Goal: Task Accomplishment & Management: Manage account settings

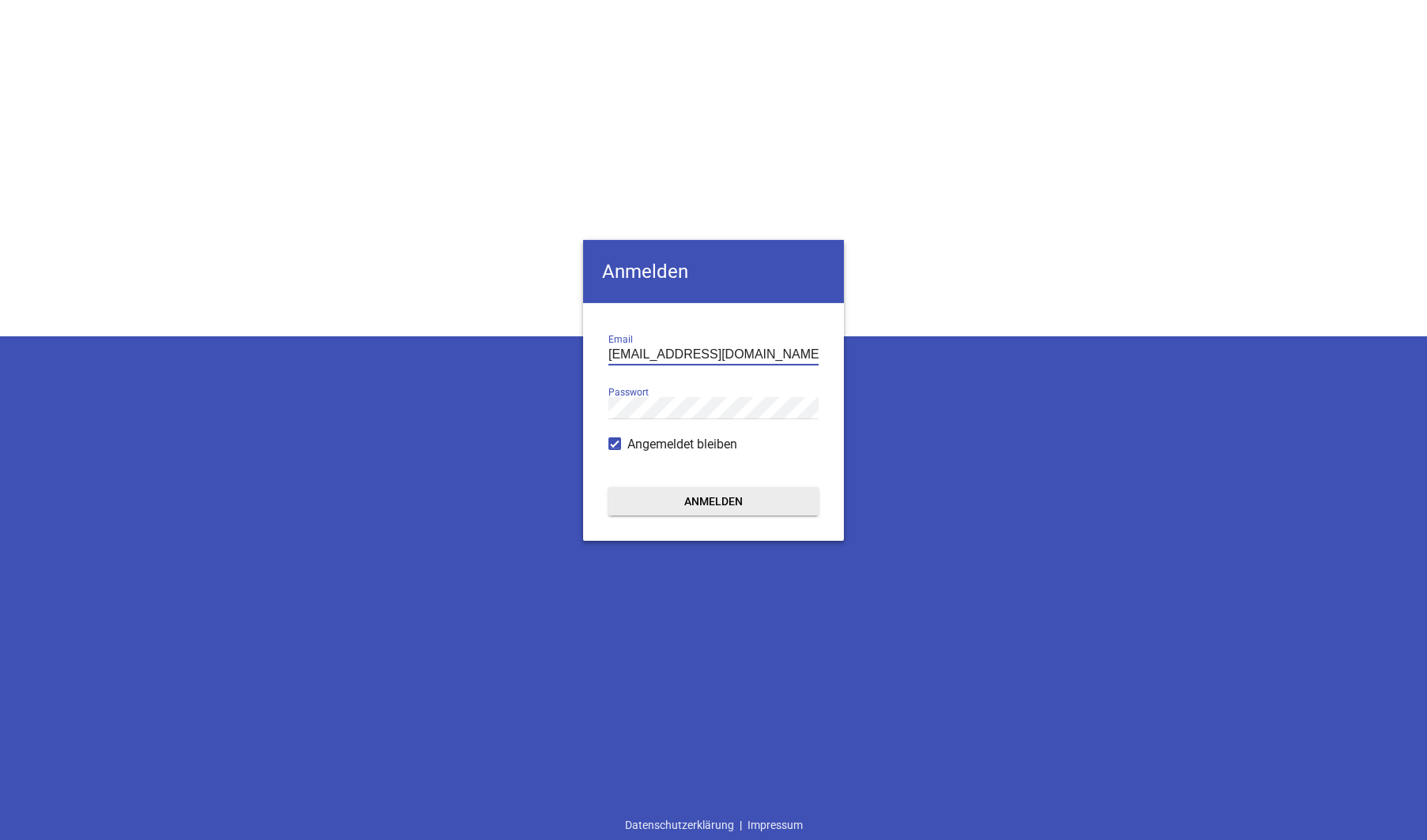
click at [715, 355] on input "[EMAIL_ADDRESS][DOMAIN_NAME]" at bounding box center [713, 354] width 210 height 21
type input "[EMAIL_ADDRESS][DOMAIN_NAME]"
click at [751, 508] on button "Anmelden" at bounding box center [713, 500] width 210 height 28
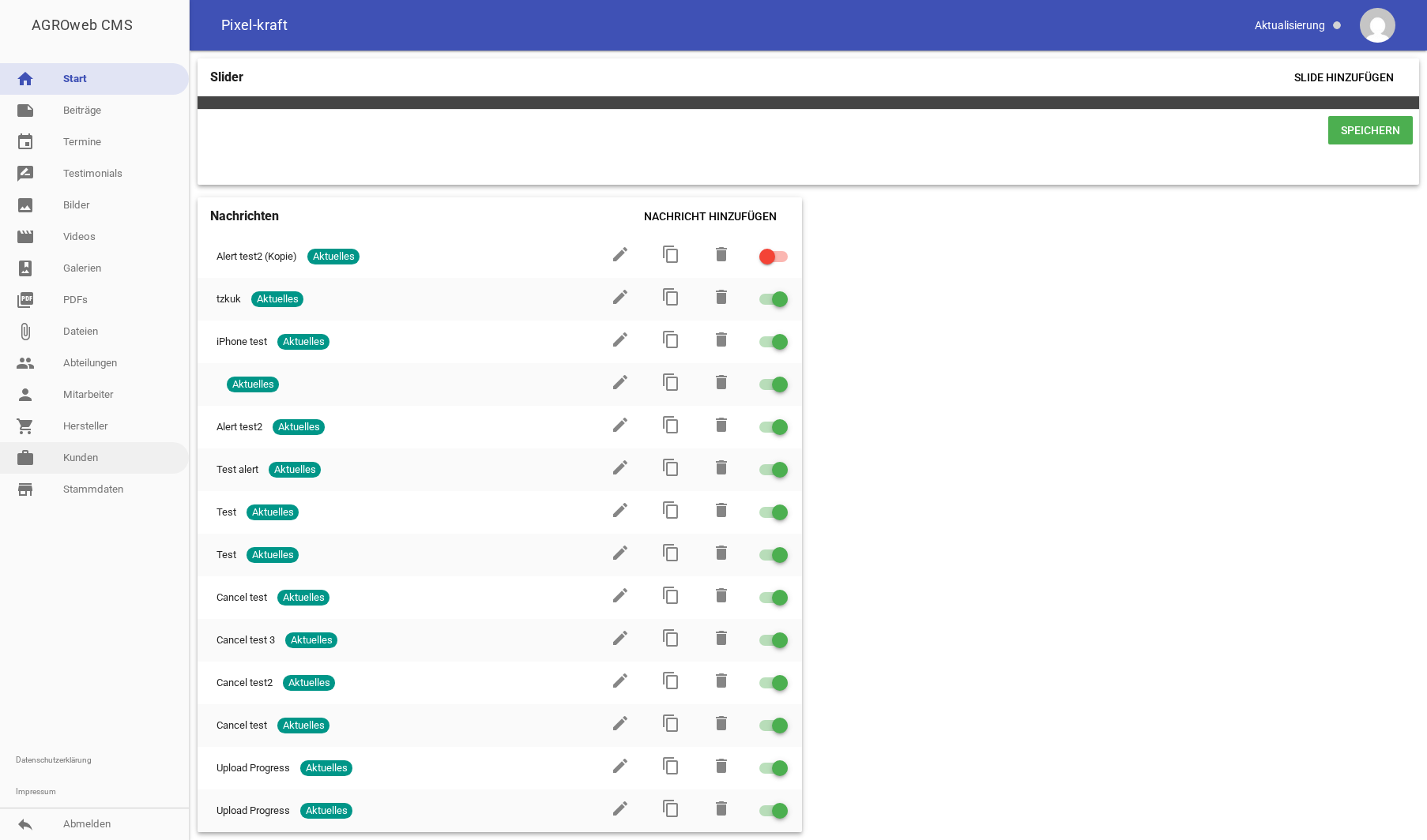
click at [86, 453] on link "work [PERSON_NAME]" at bounding box center [95, 458] width 189 height 32
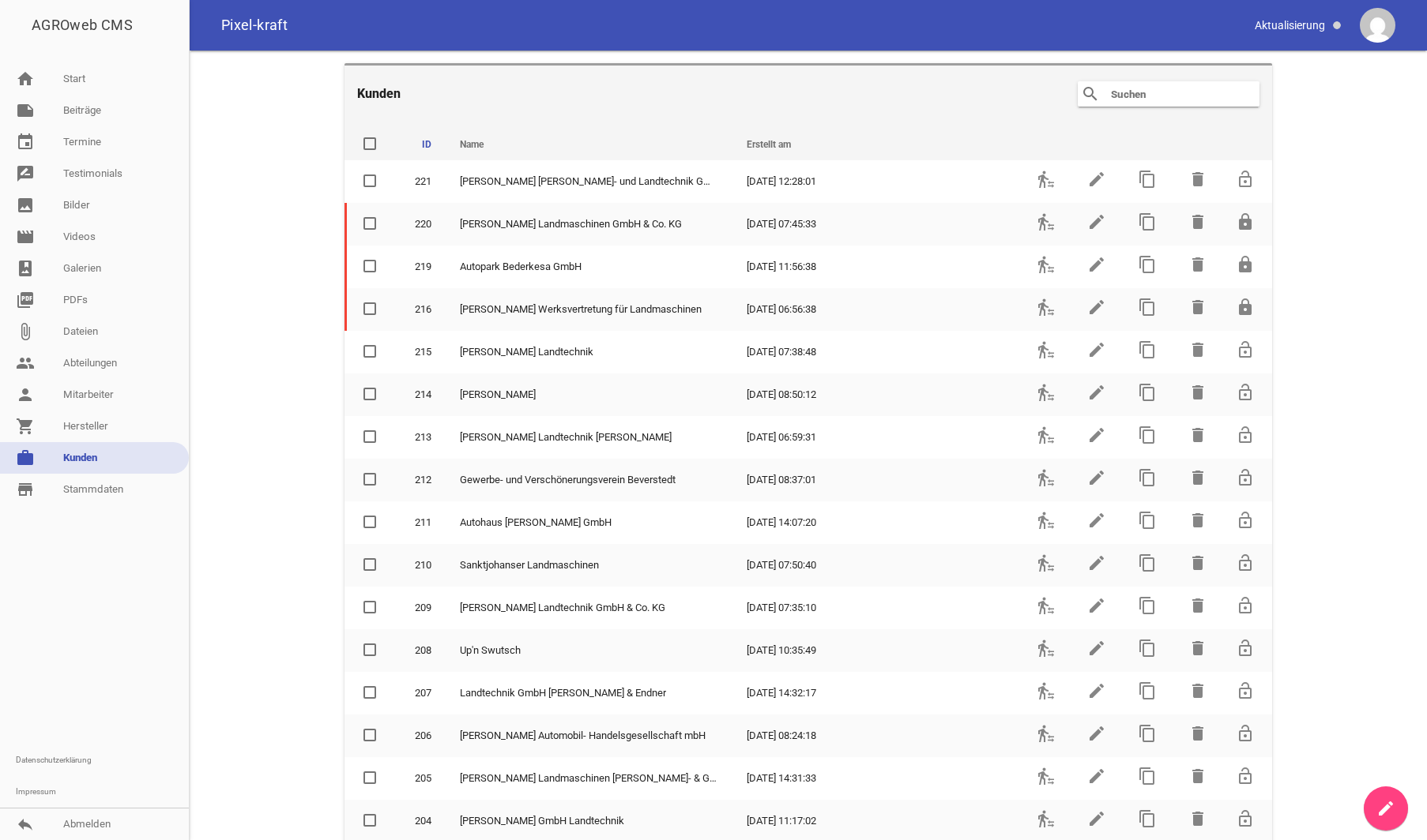
click at [1138, 104] on div "search clear" at bounding box center [1168, 94] width 181 height 25
click at [1141, 96] on input "text" at bounding box center [1172, 94] width 126 height 19
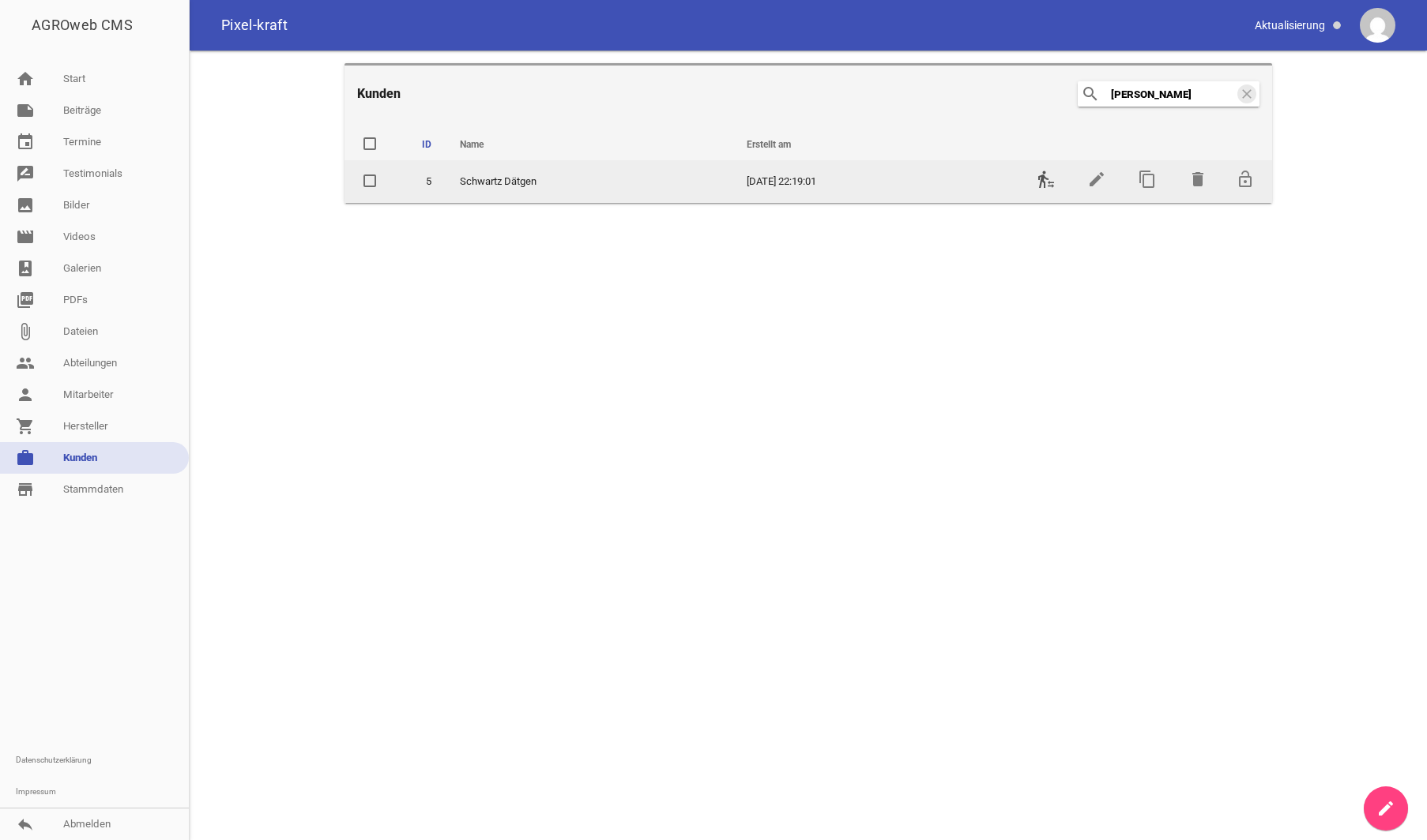
type input "[PERSON_NAME]"
click at [1046, 183] on icon "transfer_within_a_station" at bounding box center [1046, 180] width 19 height 19
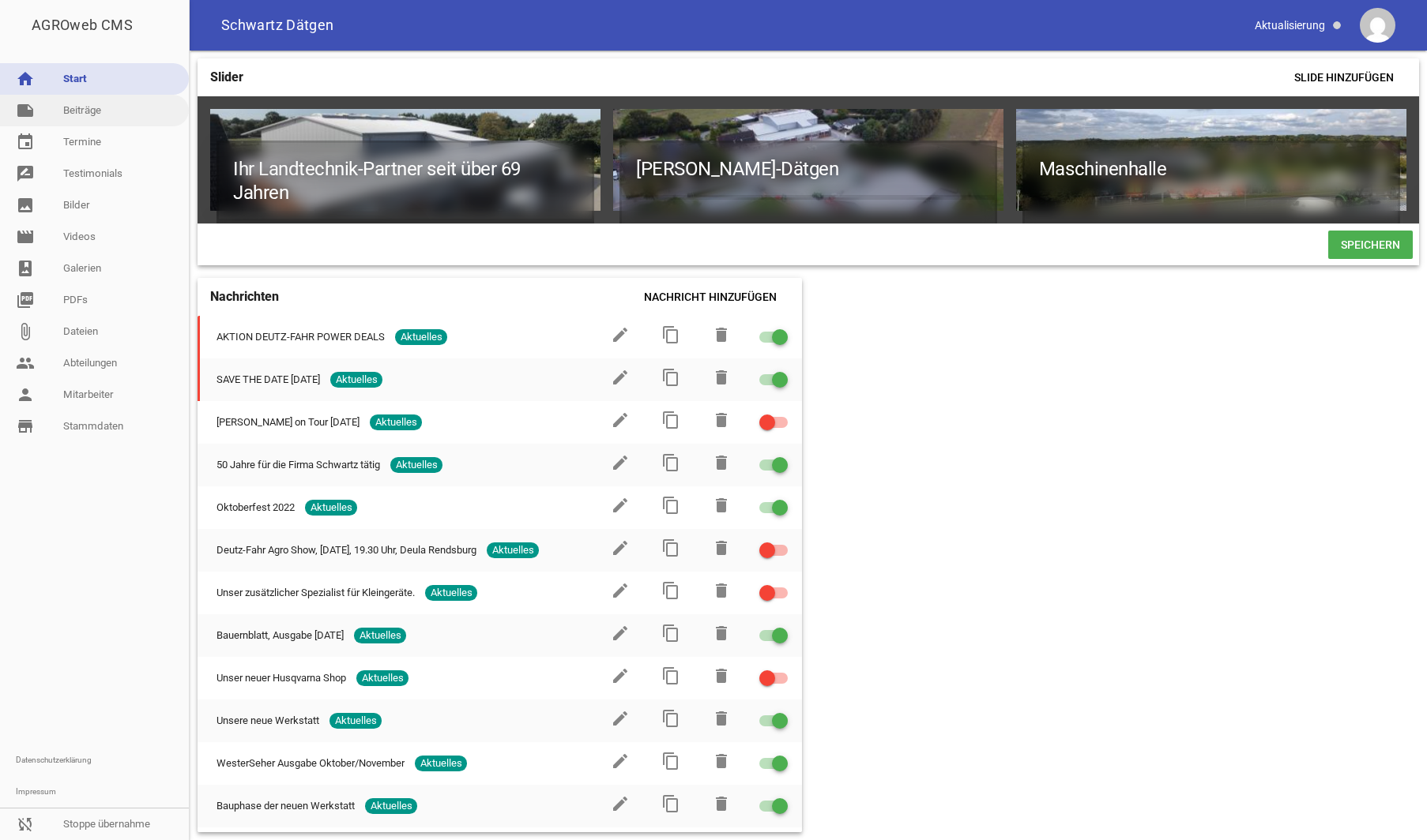
click at [97, 99] on link "note Beiträge" at bounding box center [95, 110] width 189 height 32
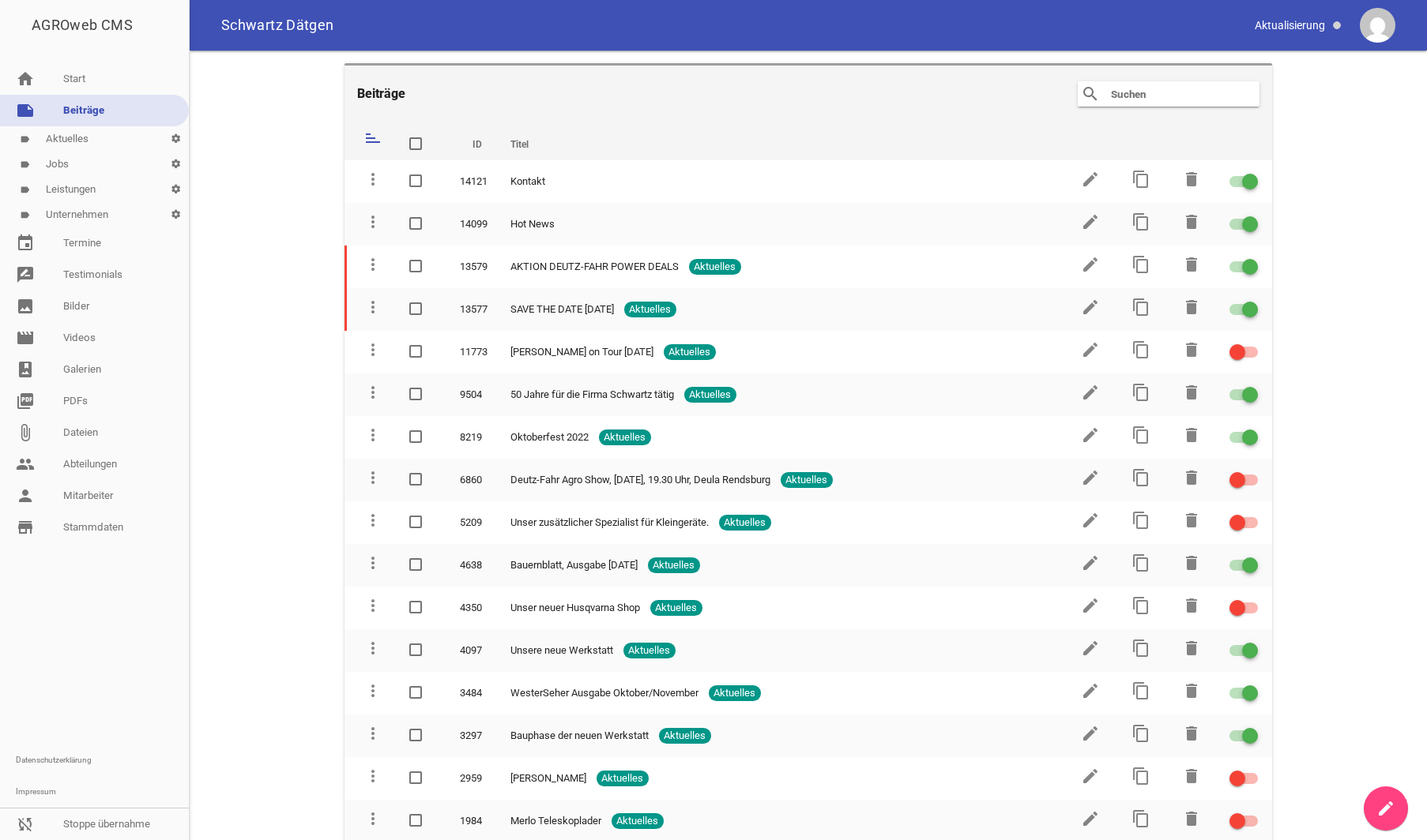
click at [92, 132] on link "label Aktuelles settings" at bounding box center [95, 138] width 189 height 25
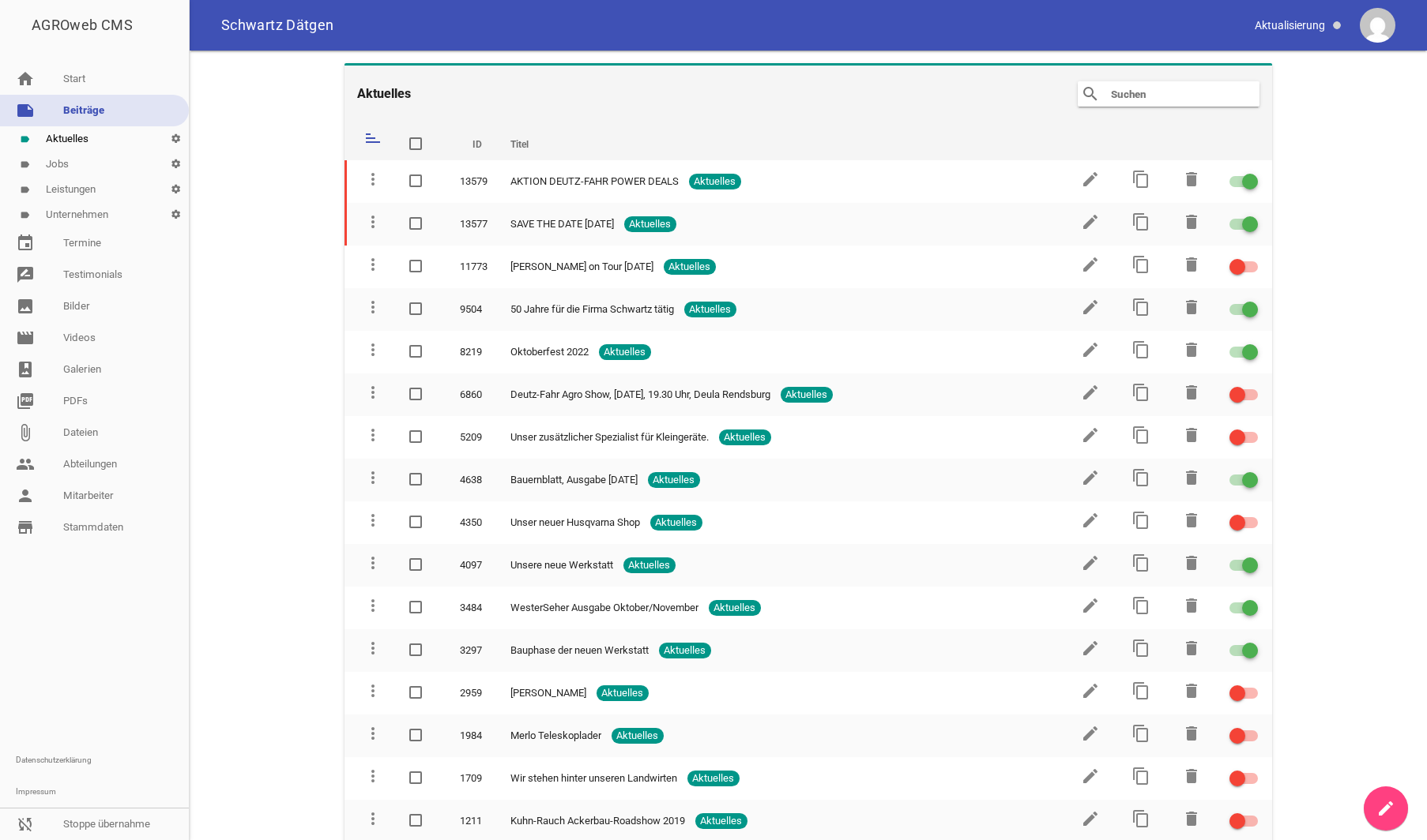
click at [77, 151] on link "label Aktuelles settings" at bounding box center [95, 138] width 189 height 25
click at [76, 186] on link "label Leistungen settings" at bounding box center [95, 189] width 189 height 25
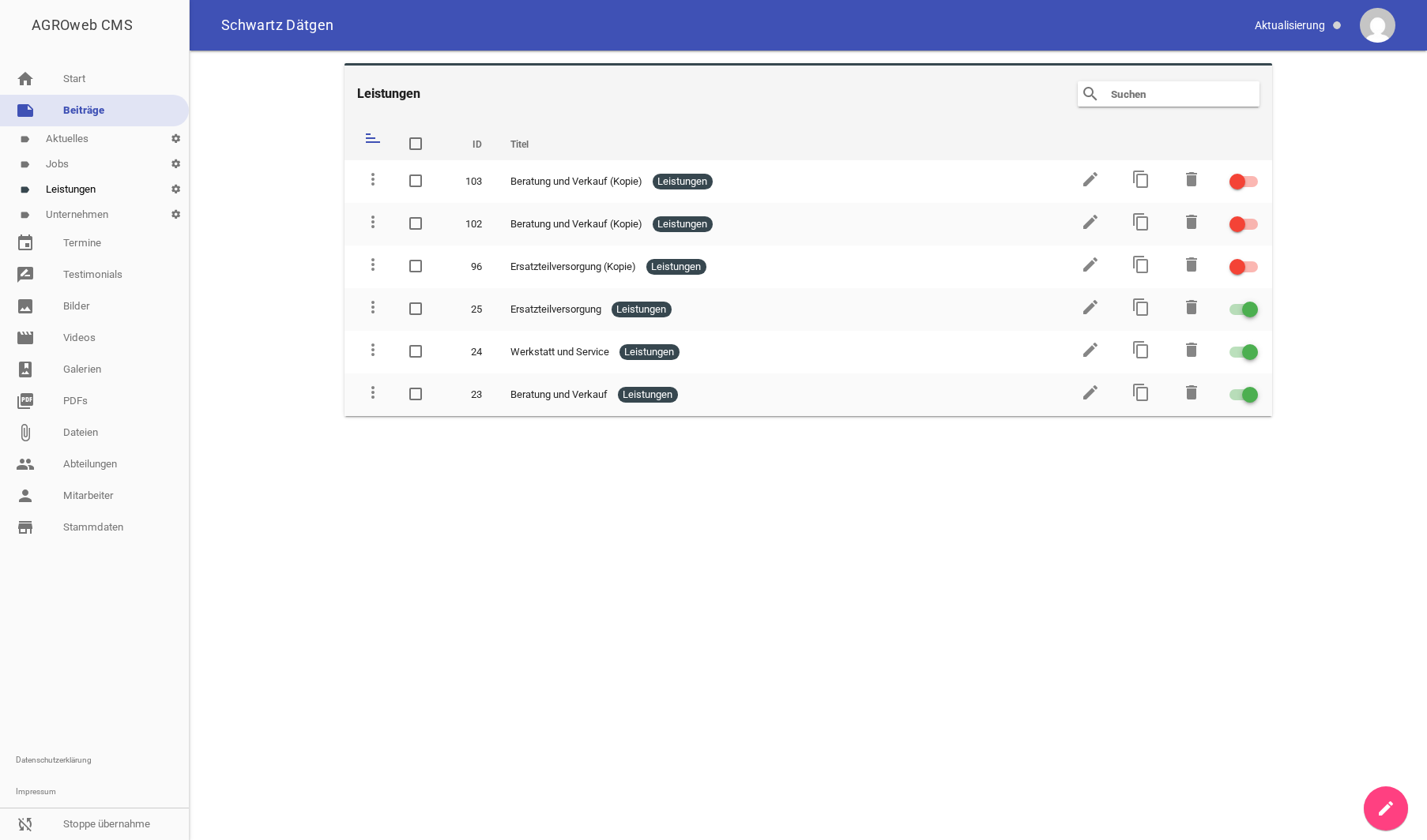
click at [74, 169] on link "label Jobs settings" at bounding box center [95, 164] width 189 height 25
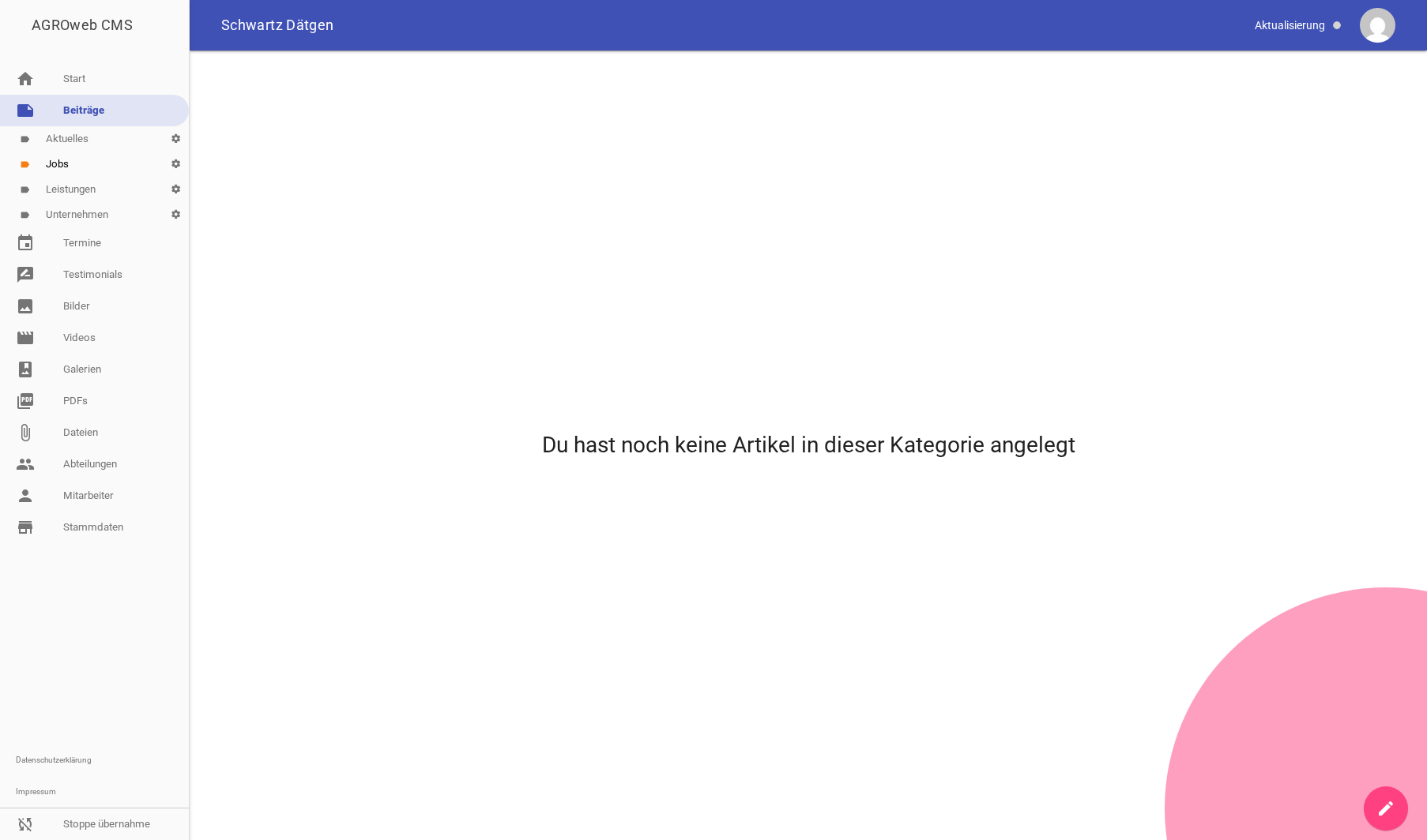
click at [76, 108] on link "note Beiträge" at bounding box center [95, 110] width 189 height 32
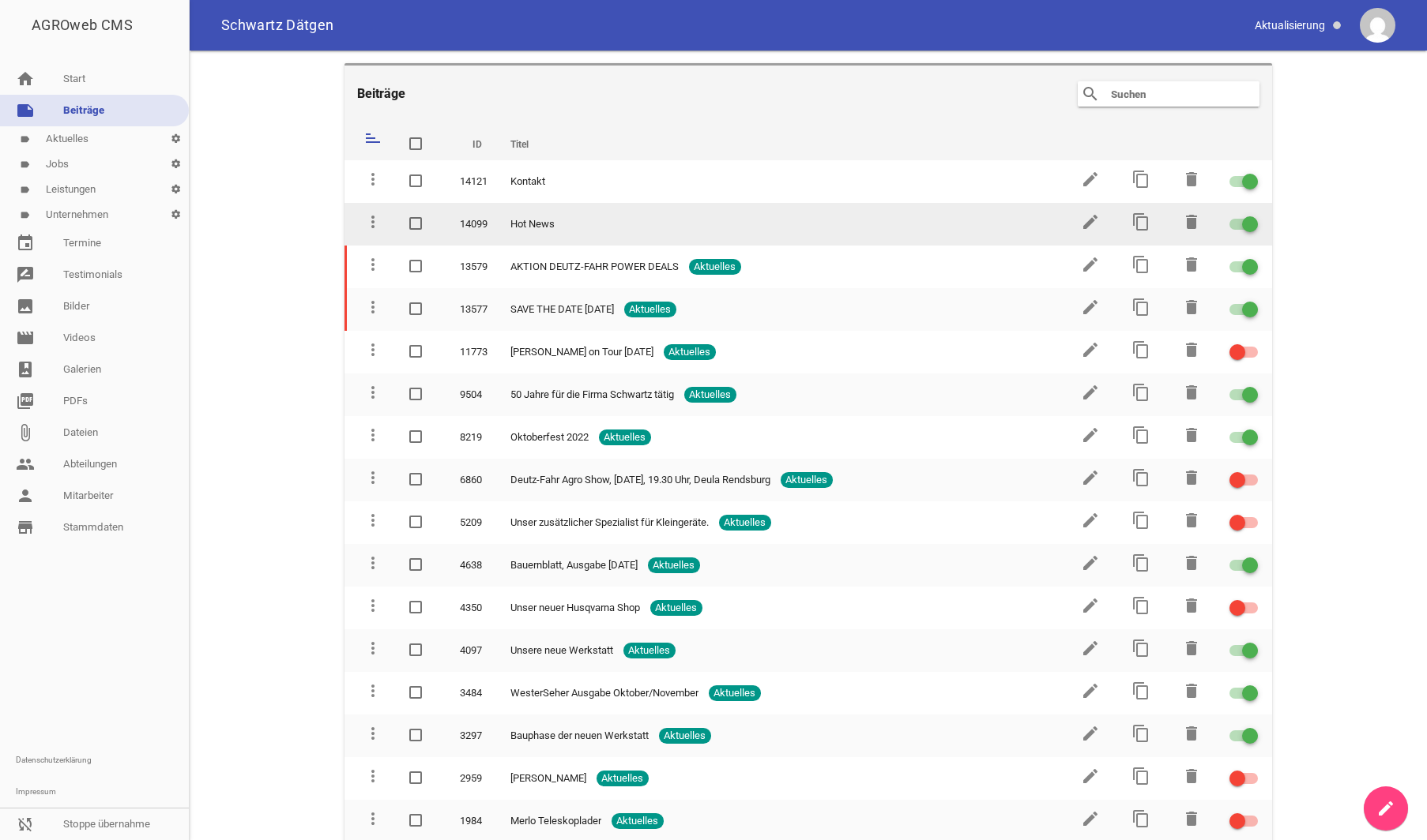
click at [1248, 220] on div at bounding box center [1249, 224] width 15 height 15
click at [1253, 215] on input "checkbox" at bounding box center [1253, 215] width 0 height 0
